Goal: Check status: Check status

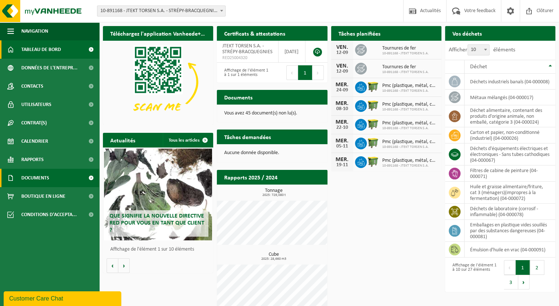
click at [32, 181] on span "Documents" at bounding box center [35, 178] width 28 height 18
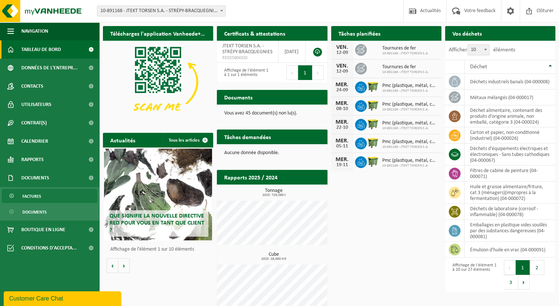
click at [36, 198] on span "Factures" at bounding box center [31, 196] width 19 height 14
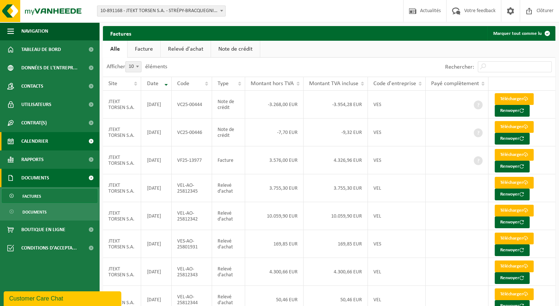
click at [37, 142] on span "Calendrier" at bounding box center [34, 141] width 27 height 18
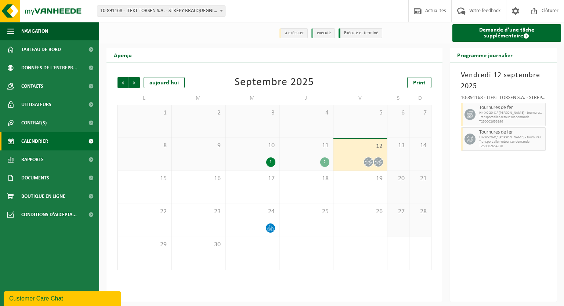
click at [315, 160] on div "2" at bounding box center [306, 163] width 46 height 10
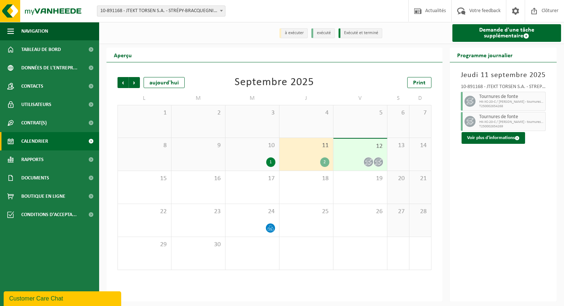
click at [344, 162] on div at bounding box center [360, 162] width 46 height 10
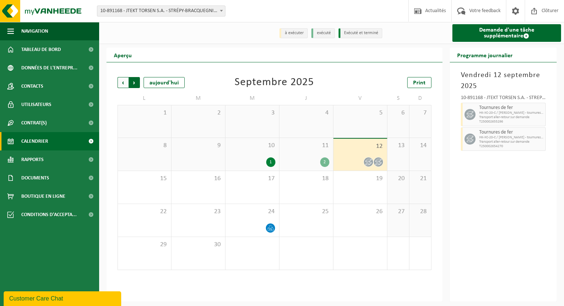
click at [124, 83] on span "Précédent" at bounding box center [123, 82] width 11 height 11
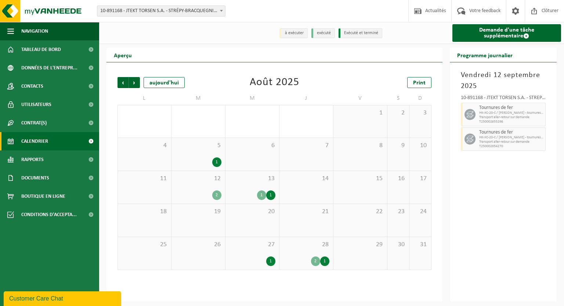
click at [204, 160] on div "1" at bounding box center [198, 163] width 46 height 10
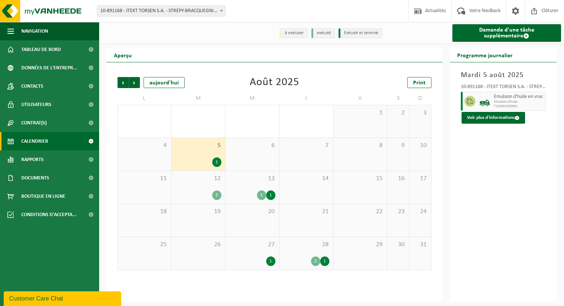
click at [216, 196] on div "2" at bounding box center [216, 196] width 9 height 10
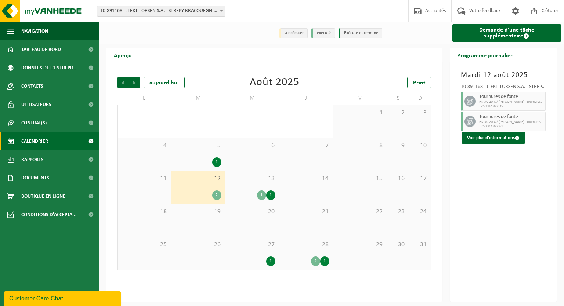
click at [252, 198] on div "1 1" at bounding box center [252, 196] width 46 height 10
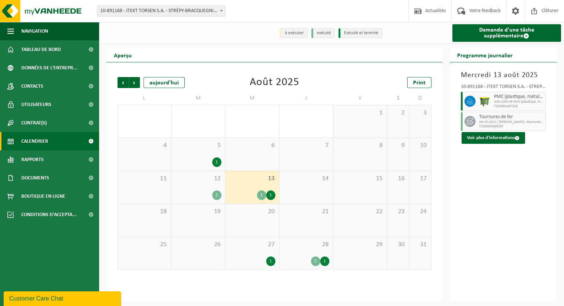
click at [263, 260] on div "1" at bounding box center [252, 262] width 46 height 10
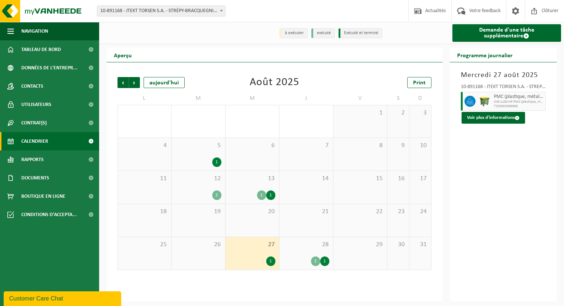
click at [305, 268] on div "28 2 1" at bounding box center [306, 253] width 54 height 33
